Goal: Ask a question

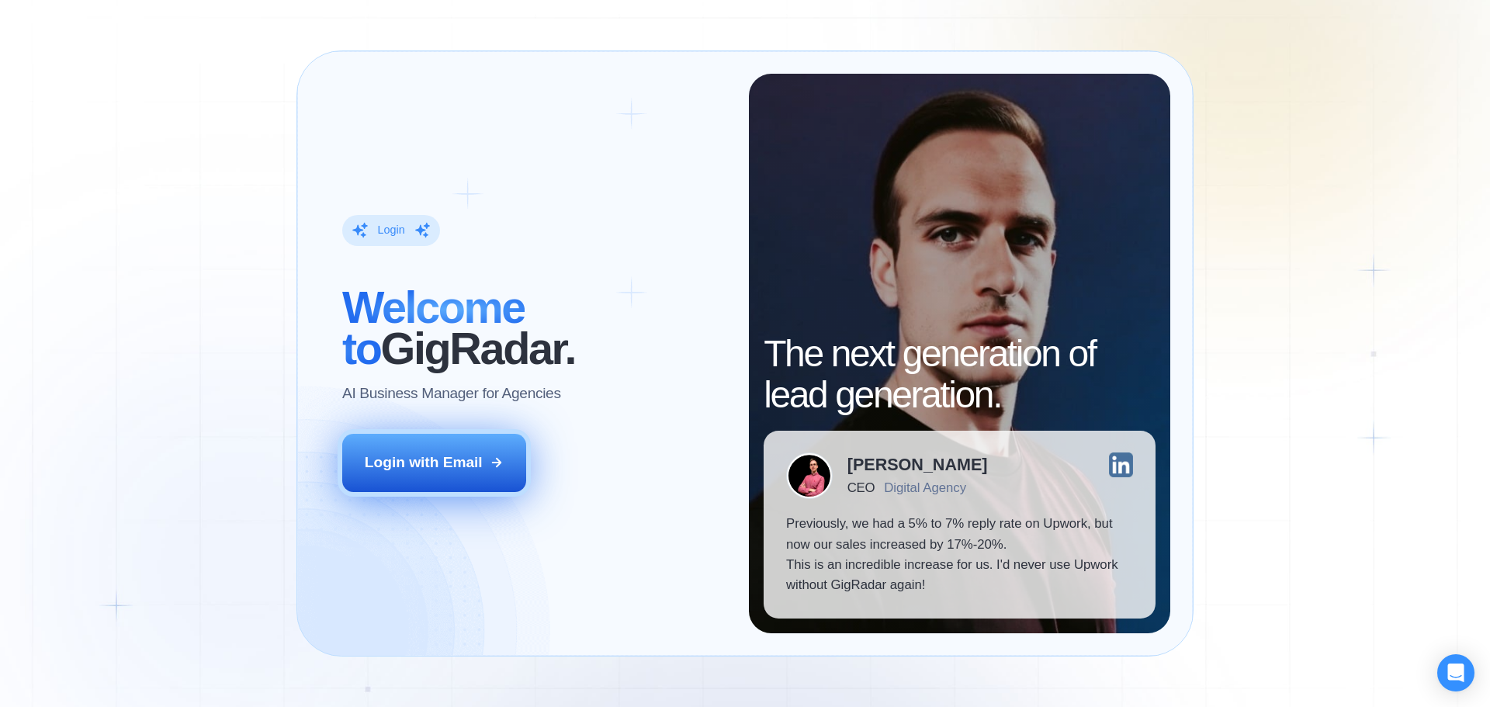
click at [469, 465] on div "Login with Email" at bounding box center [424, 462] width 118 height 20
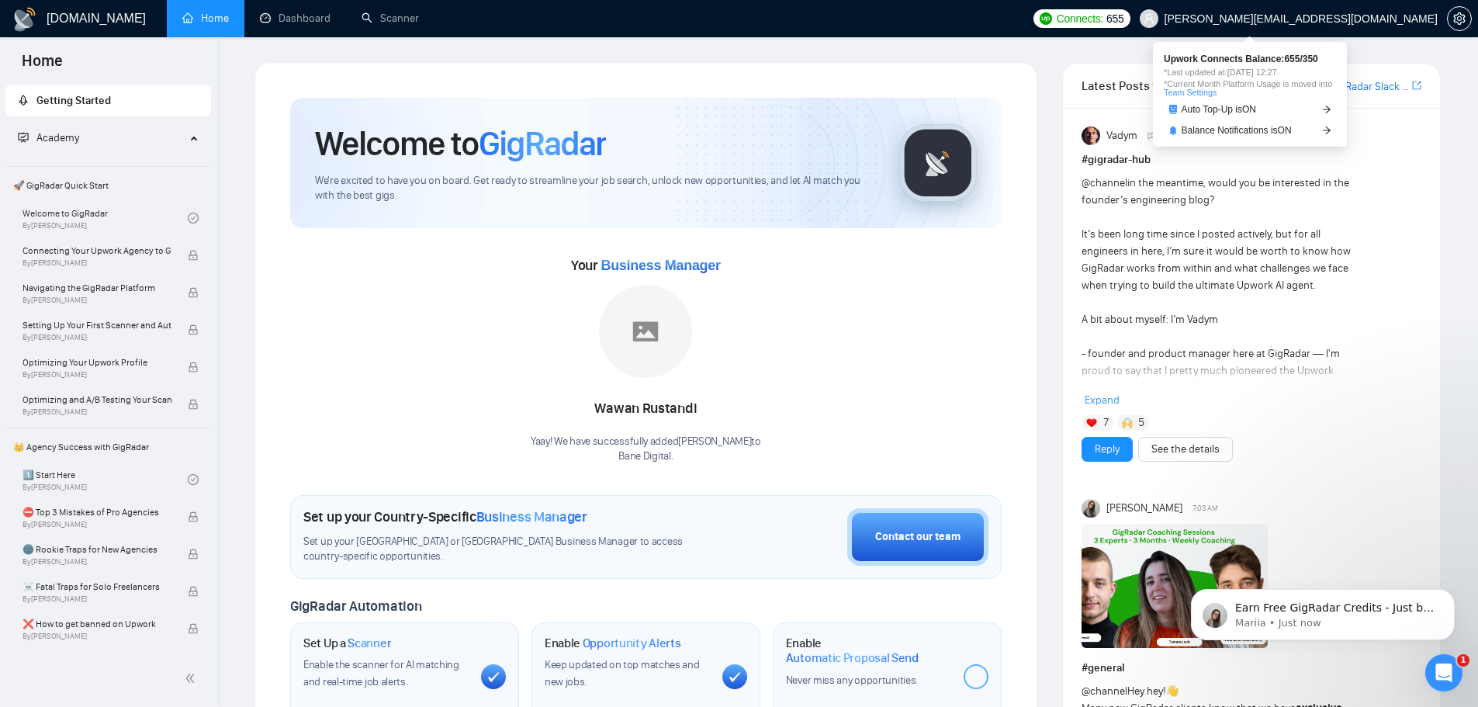
click at [1193, 92] on link "Team Settings" at bounding box center [1190, 92] width 53 height 9
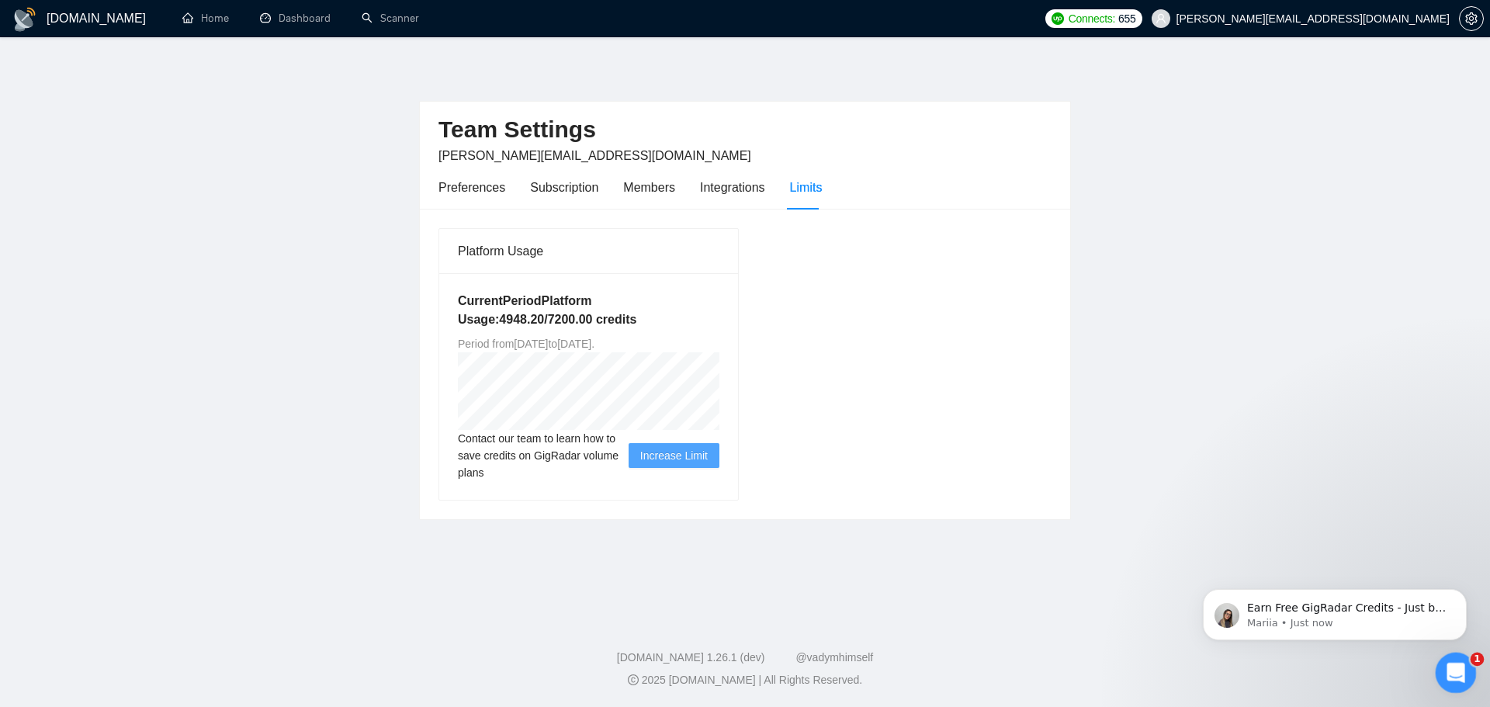
click at [1459, 688] on div "Open Intercom Messenger" at bounding box center [1453, 670] width 51 height 51
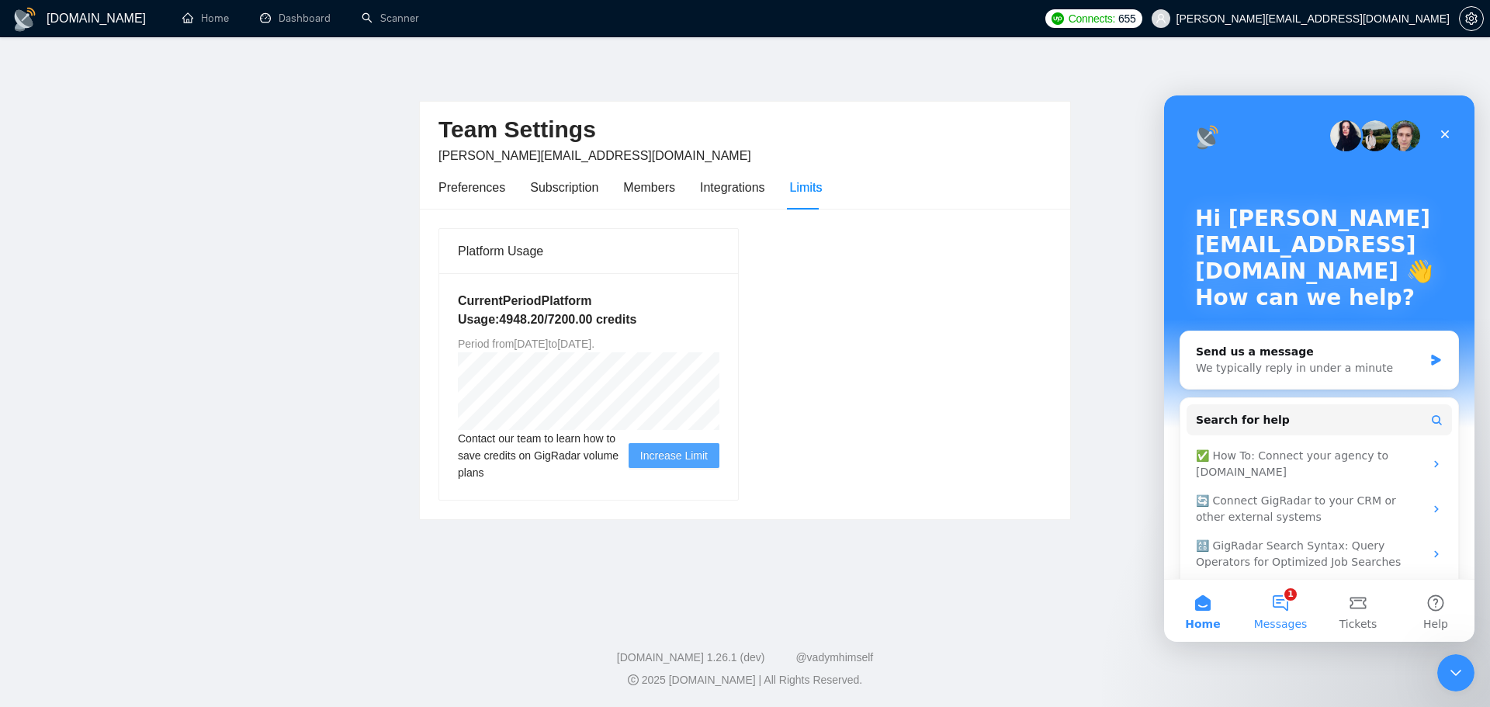
click at [1280, 601] on button "1 Messages" at bounding box center [1281, 611] width 78 height 62
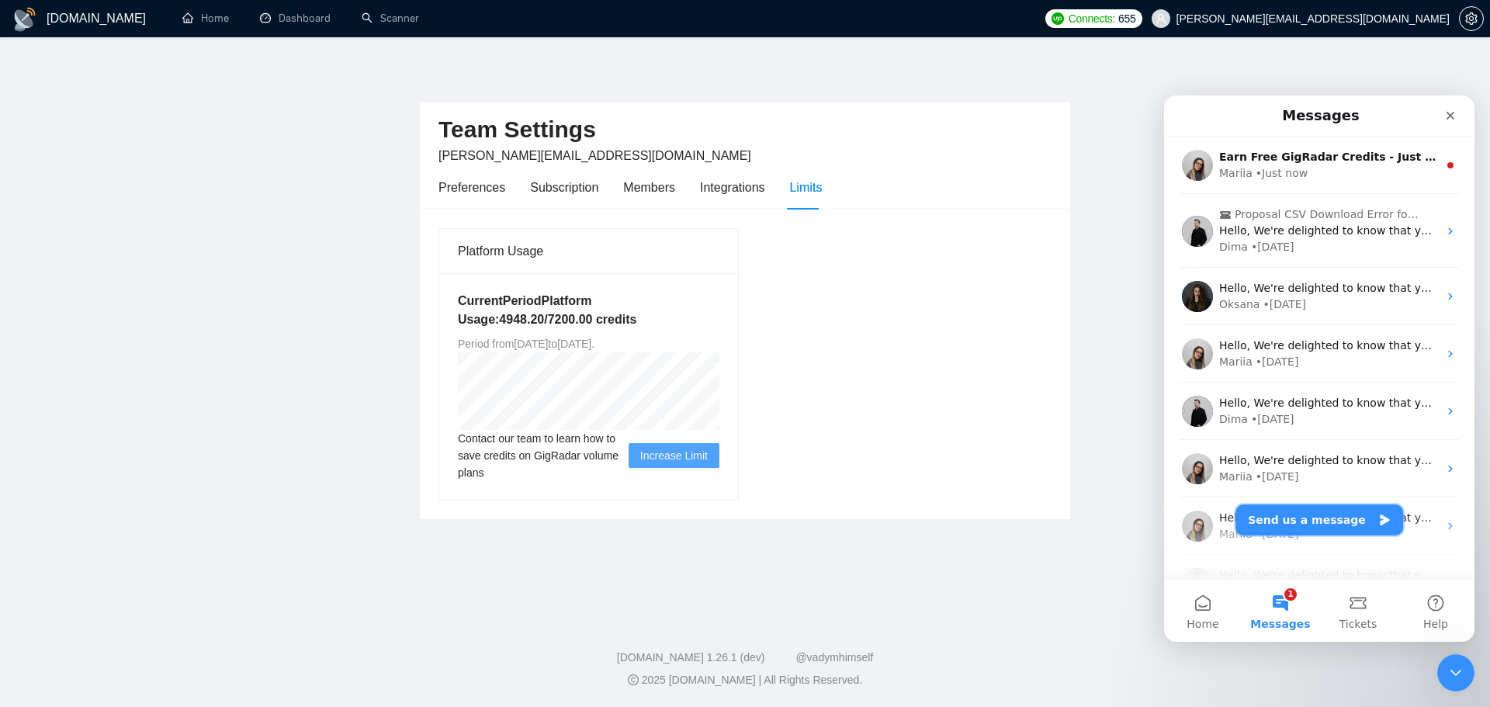
click at [1330, 514] on button "Send us a message" at bounding box center [1319, 519] width 168 height 31
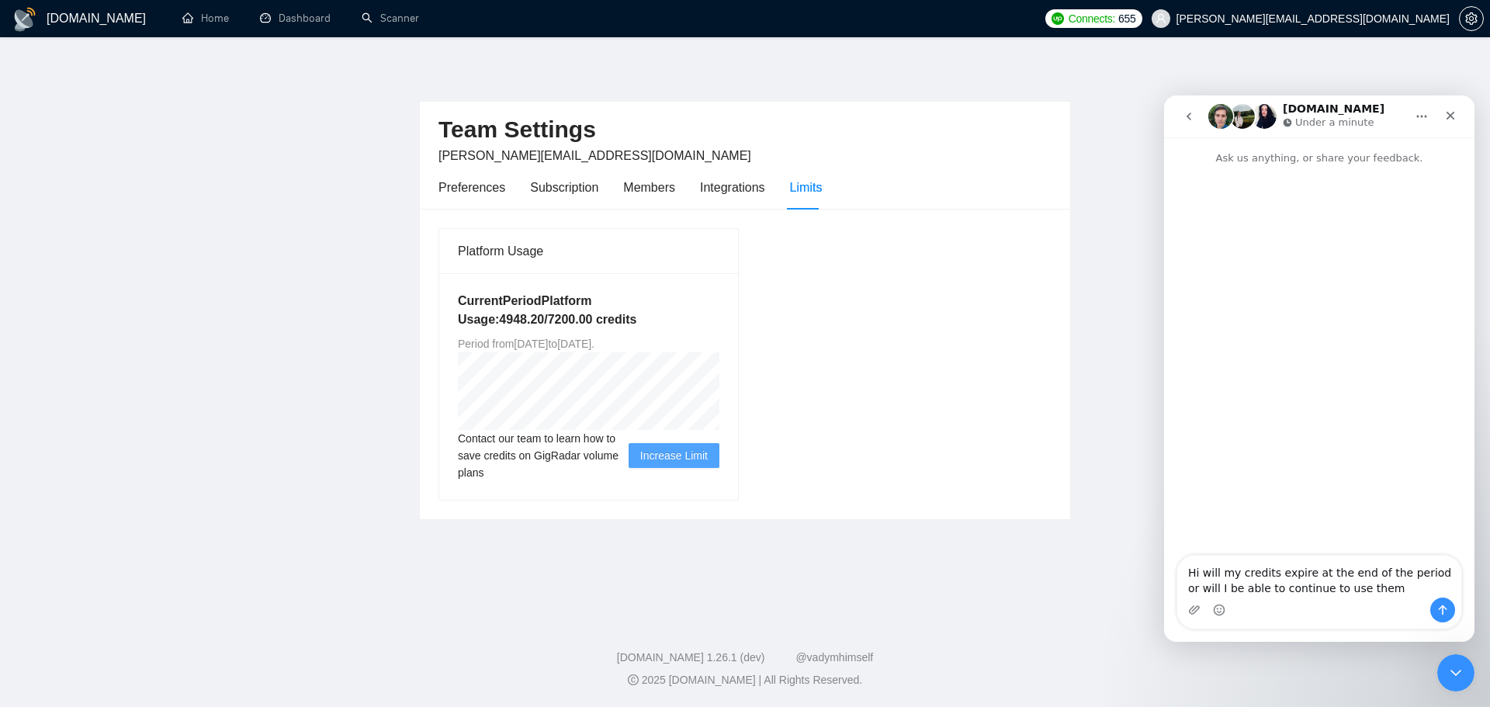
type textarea "Hi will my credits expire at the end of the period or will I be able to continu…"
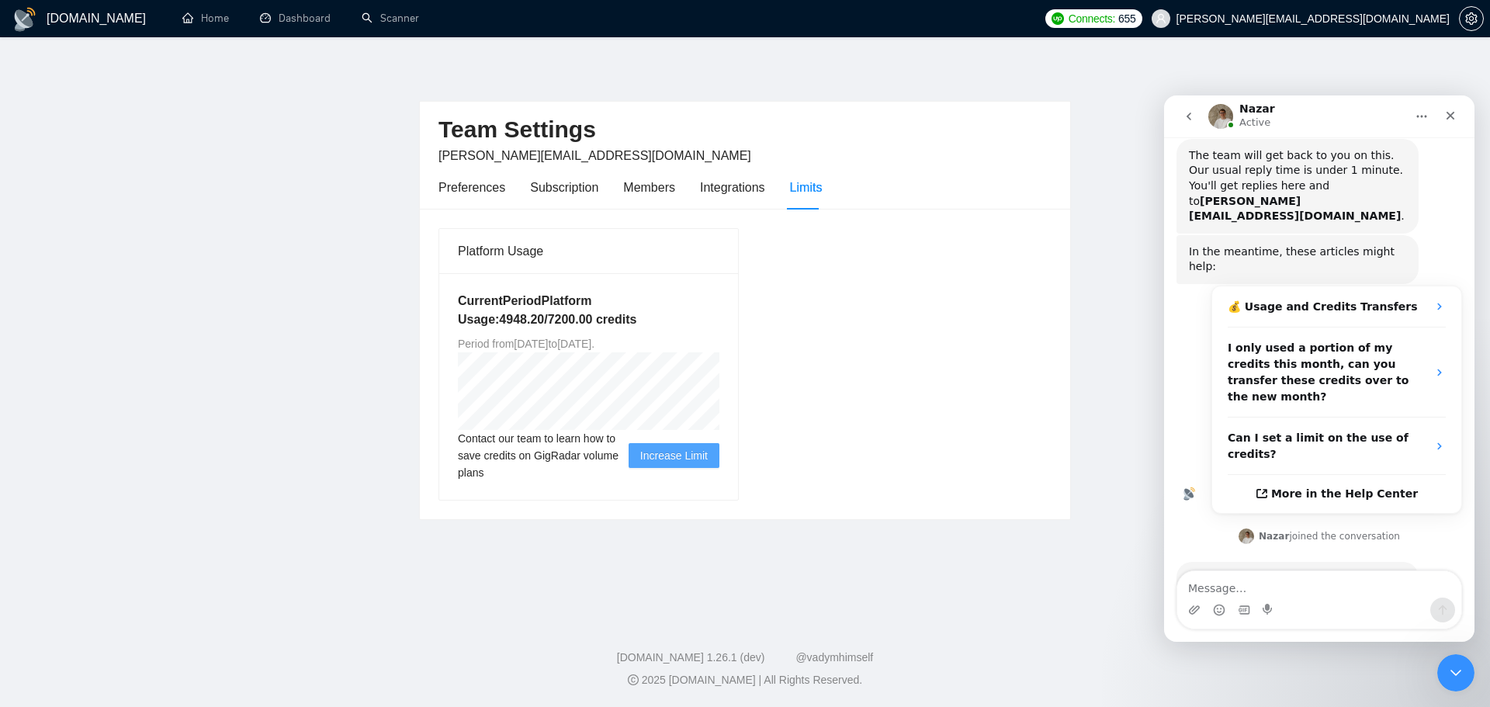
scroll to position [162, 0]
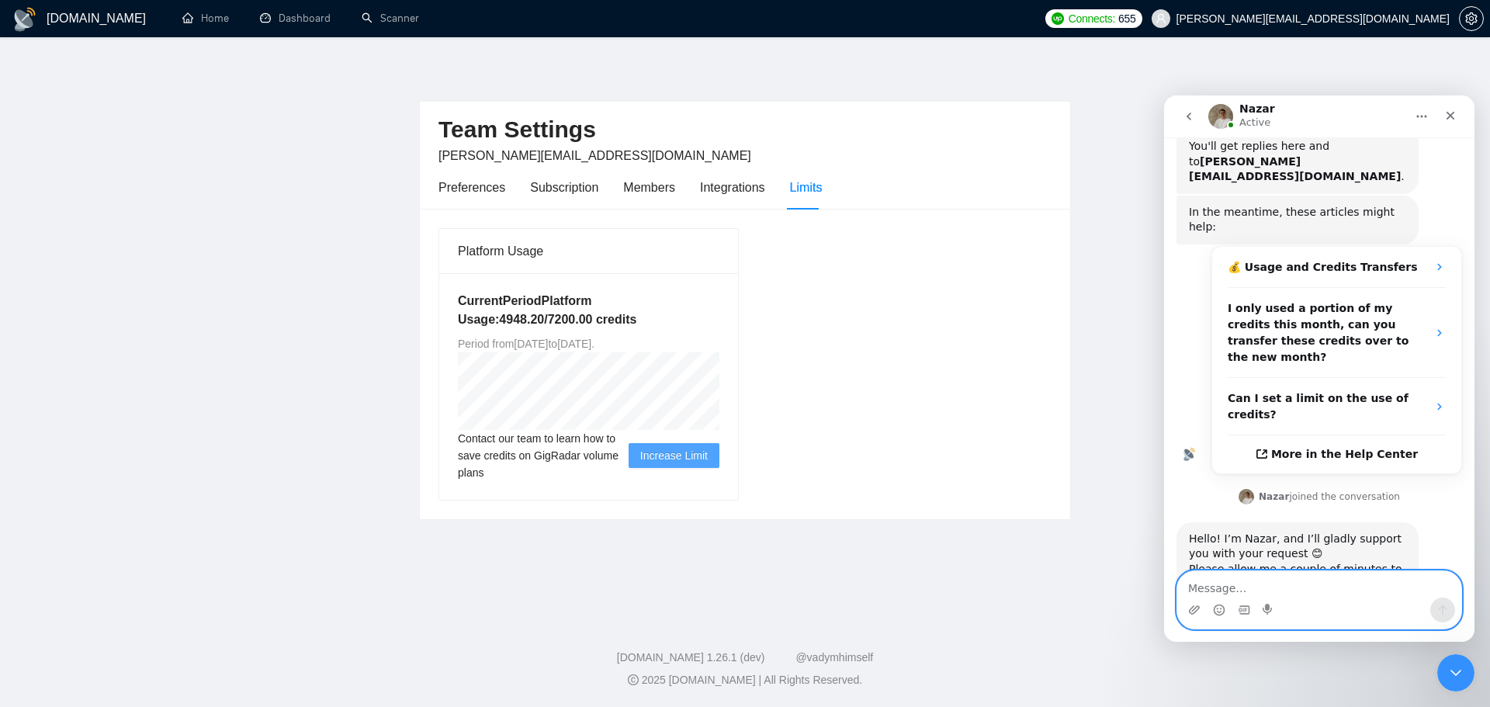
click at [1224, 594] on textarea "Message…" at bounding box center [1319, 584] width 284 height 26
type textarea "N"
type textarea "Thanks Nazar!"
